Goal: Obtain resource: Obtain resource

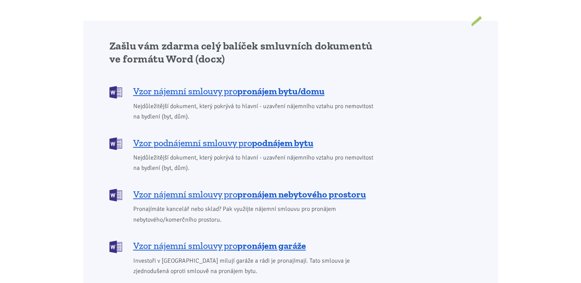
scroll to position [614, 0]
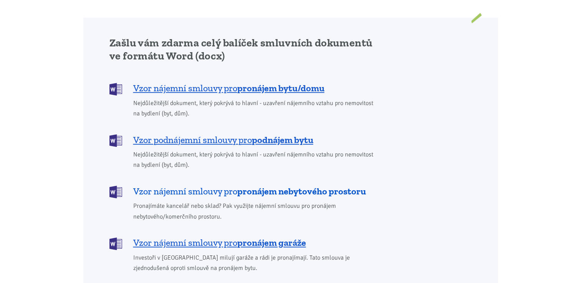
click at [248, 186] on b "pronájem nebytového prostoru" at bounding box center [301, 191] width 129 height 11
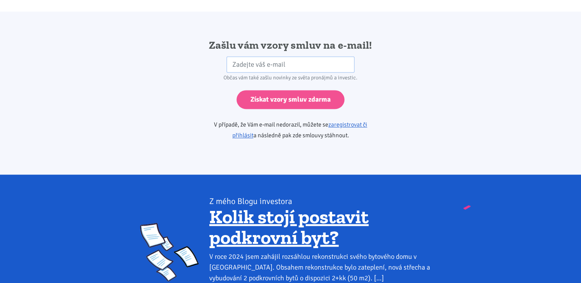
scroll to position [1282, 0]
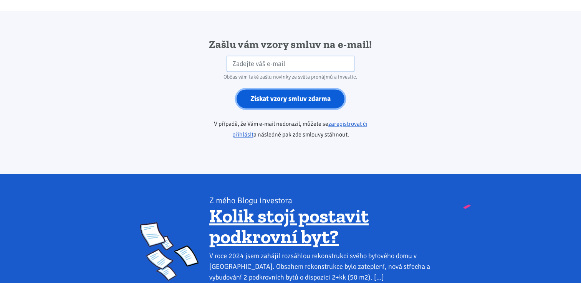
click at [293, 89] on input "Získat vzory smluv zdarma" at bounding box center [290, 98] width 108 height 19
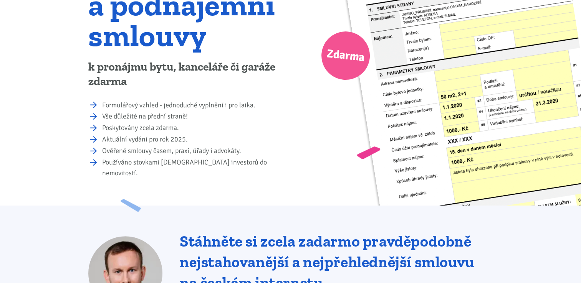
scroll to position [115, 0]
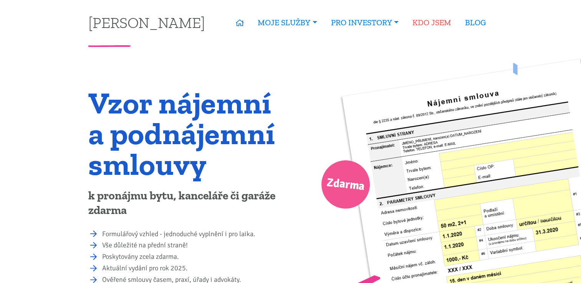
click at [435, 24] on link "KDO JSEM" at bounding box center [431, 23] width 53 height 18
